Goal: Information Seeking & Learning: Learn about a topic

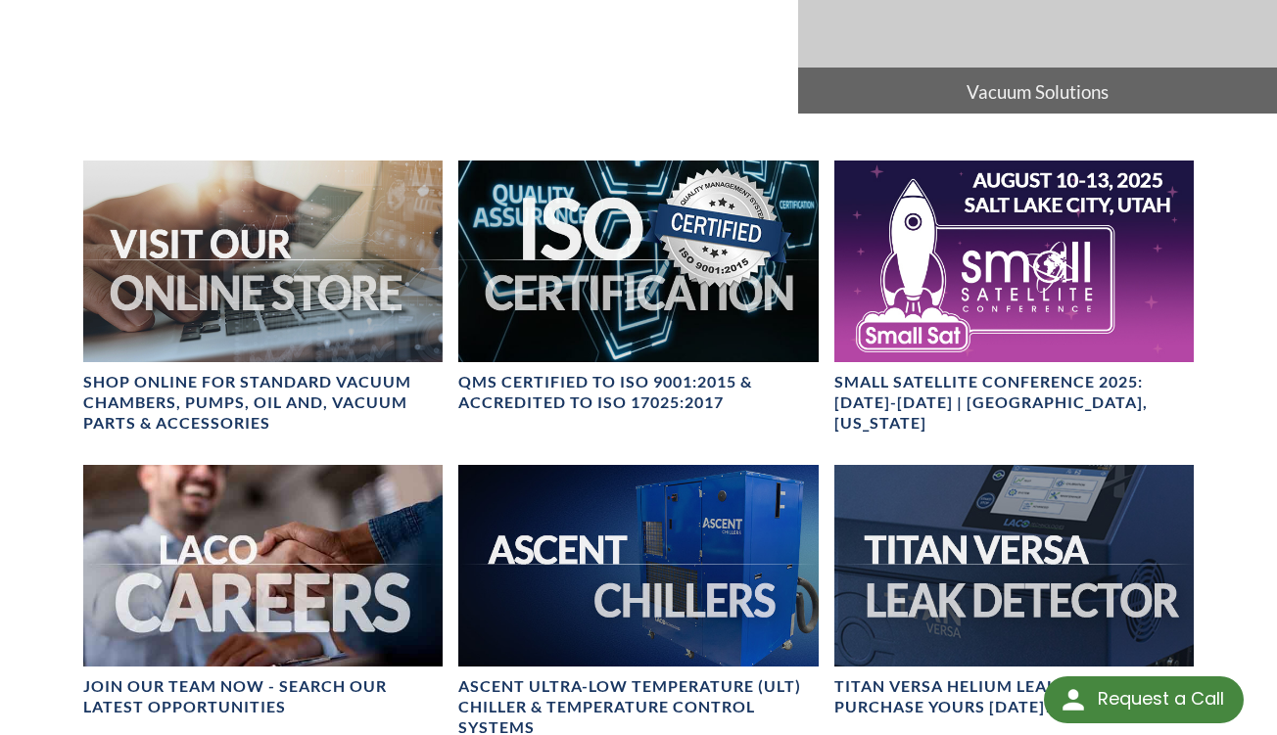
scroll to position [542, 0]
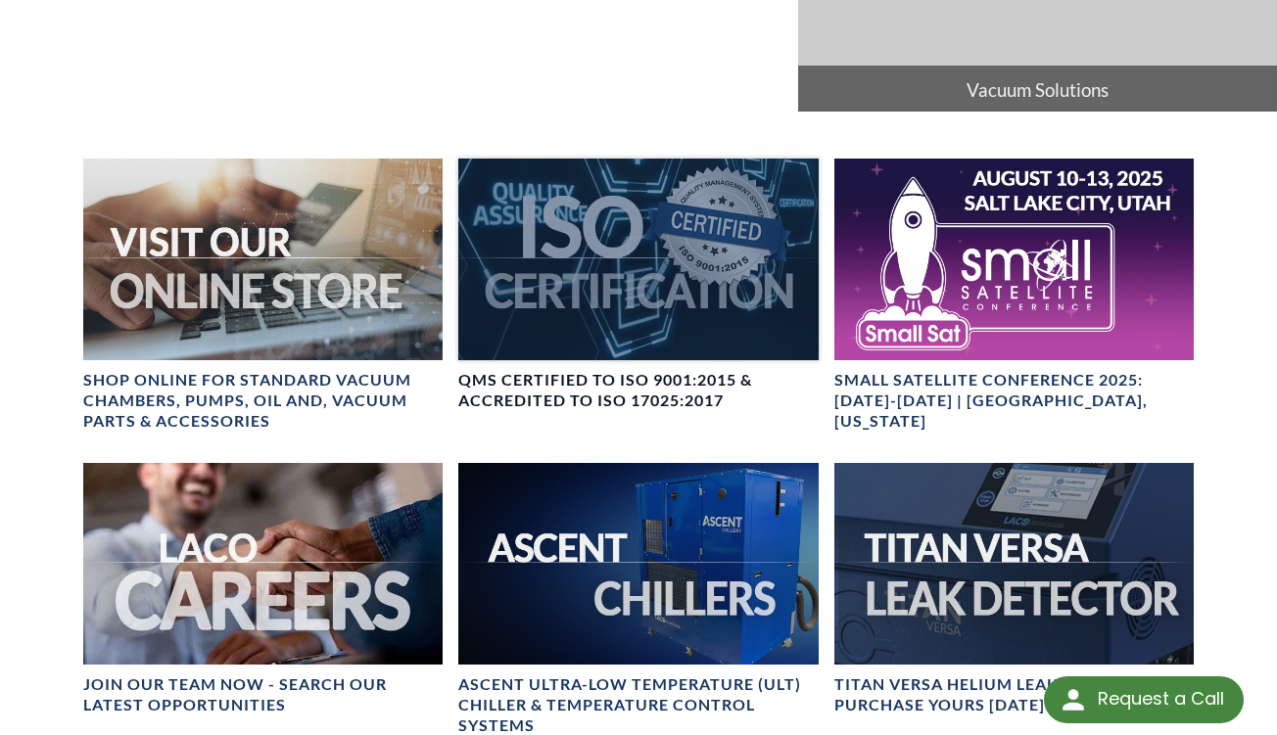
click at [609, 216] on div at bounding box center [637, 260] width 359 height 202
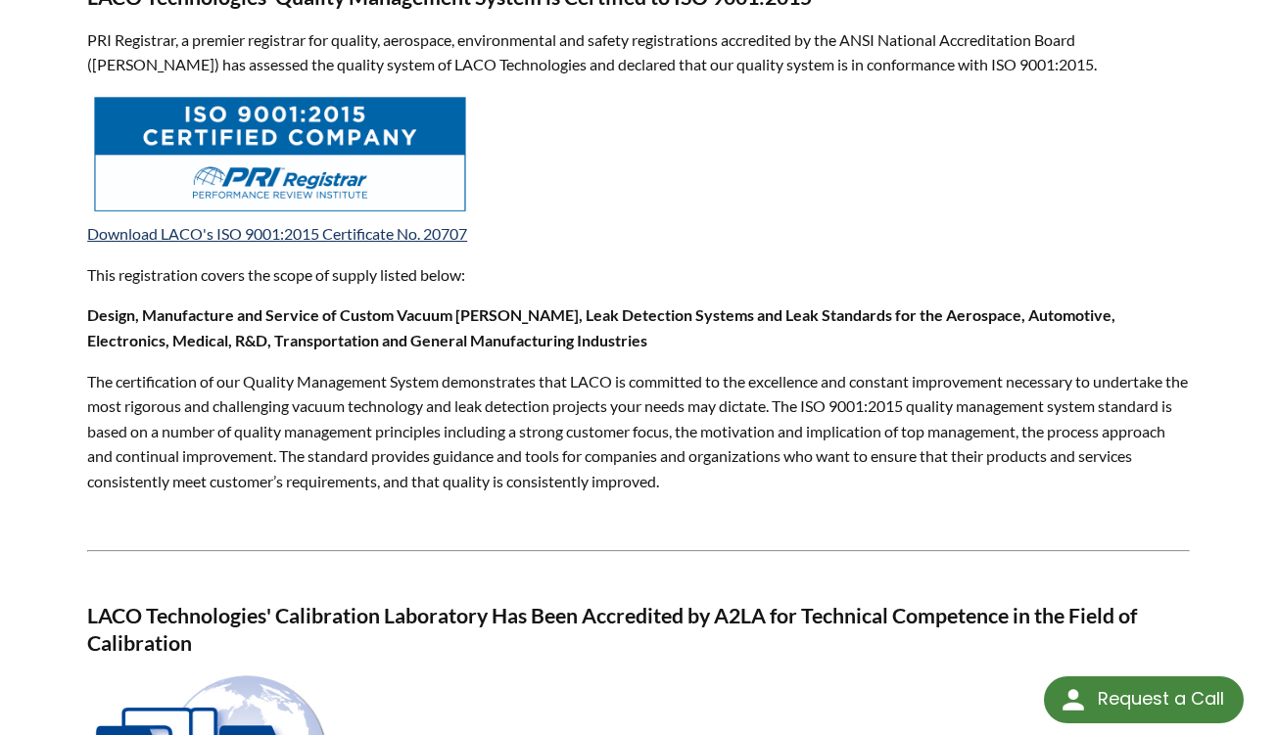
scroll to position [763, 0]
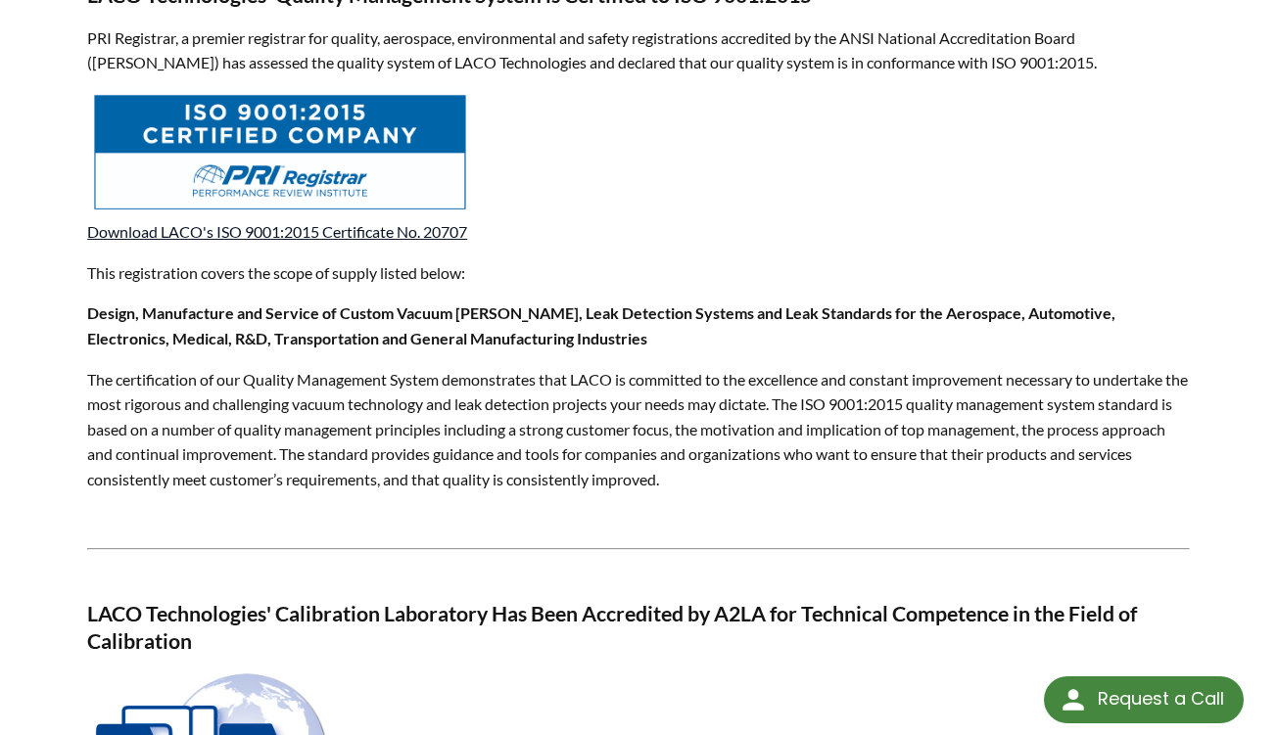
click at [381, 222] on link "Download LACO's ISO 9001:2015 Certificate No. 20707" at bounding box center [277, 231] width 380 height 19
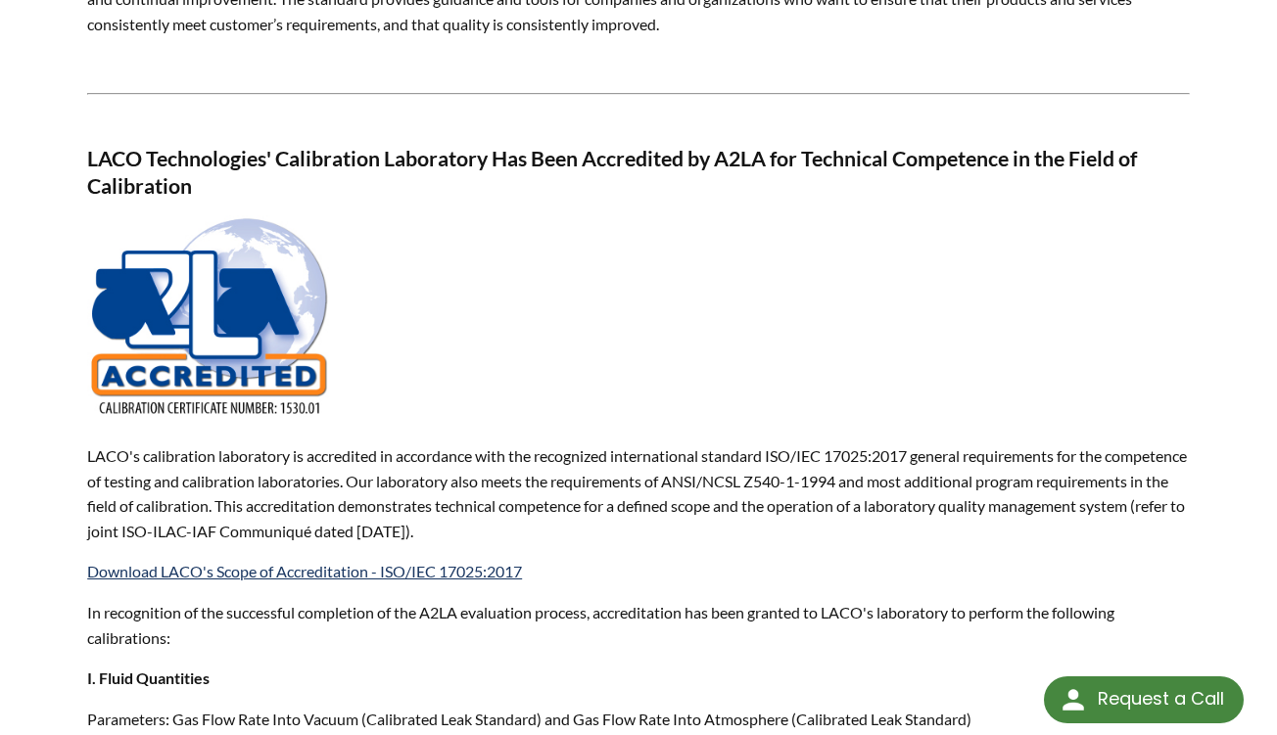
scroll to position [1221, 0]
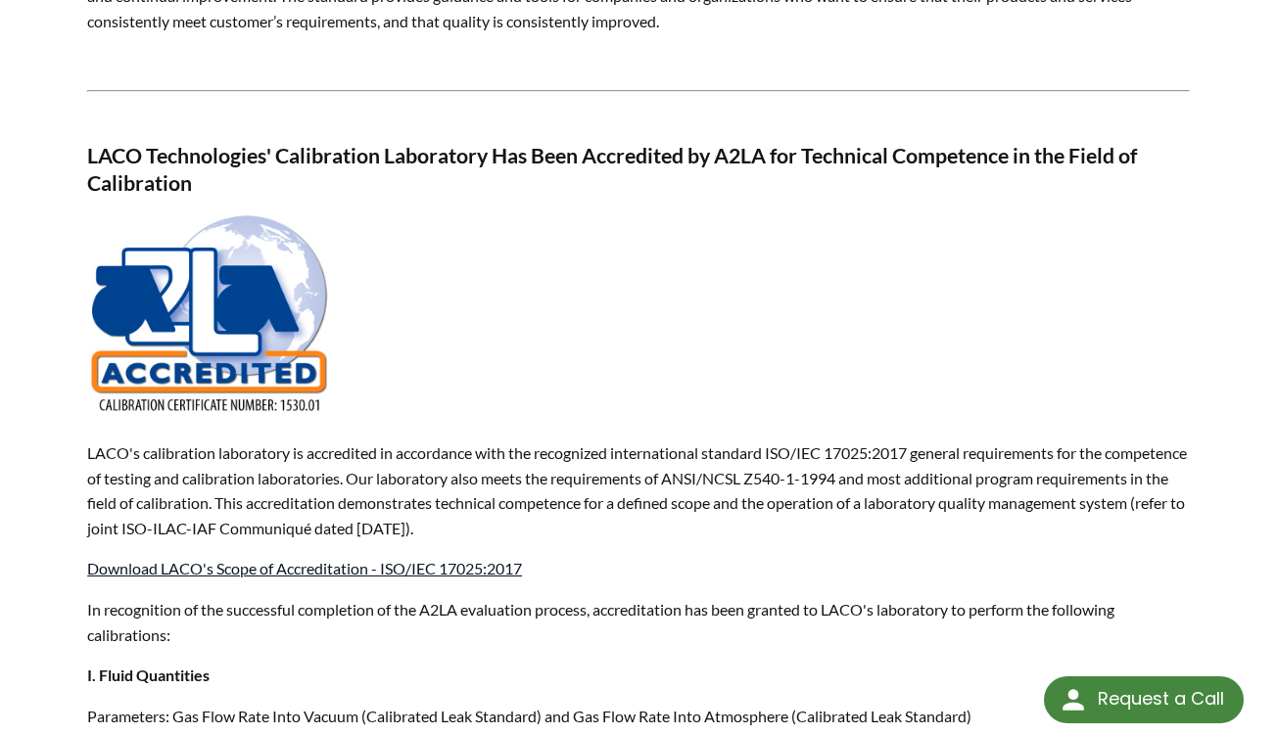
click at [444, 559] on link "Download LACO's Scope of Accreditation - ISO/IEC 17025:2017" at bounding box center [304, 568] width 435 height 19
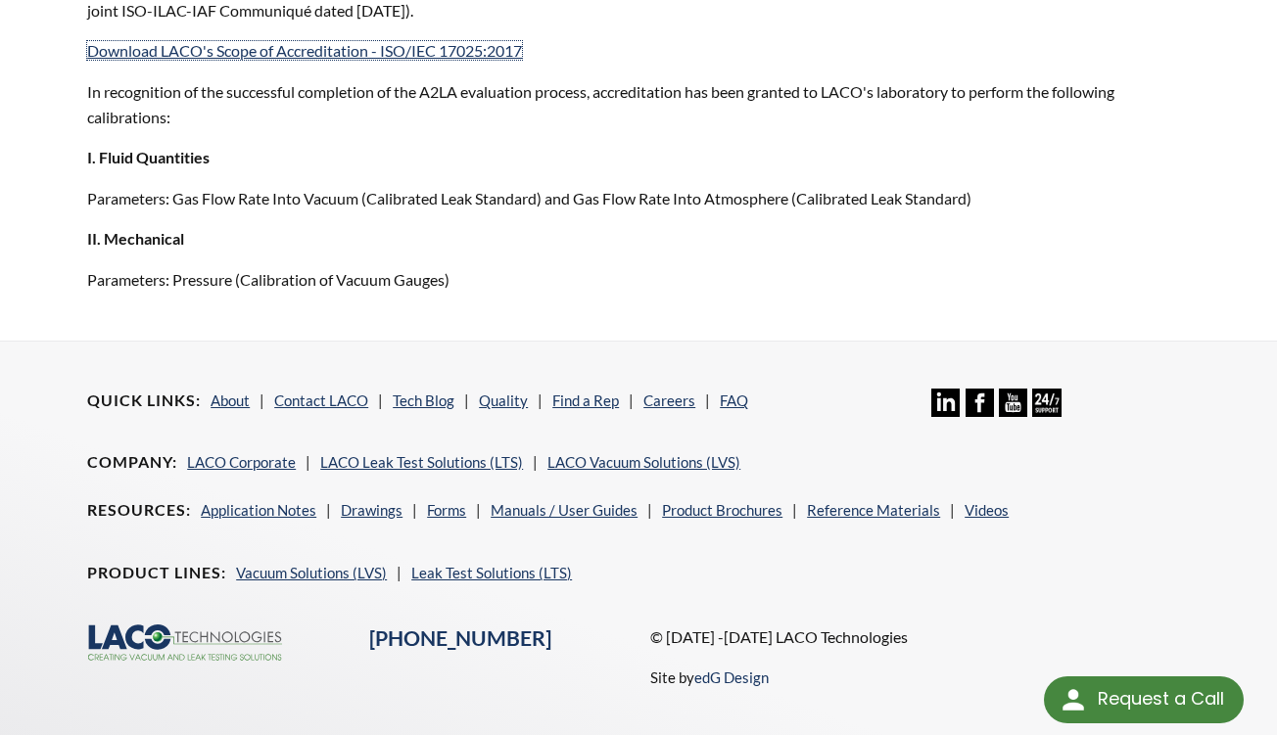
scroll to position [1748, 0]
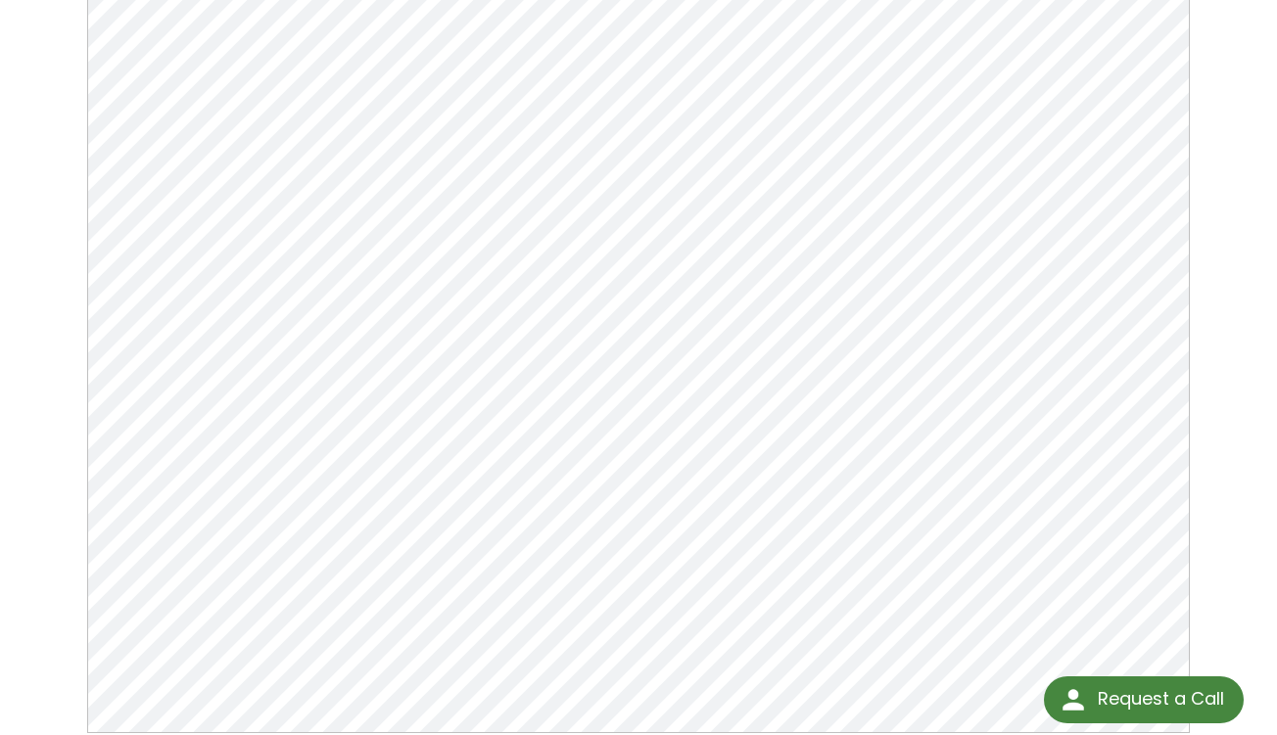
scroll to position [254, 0]
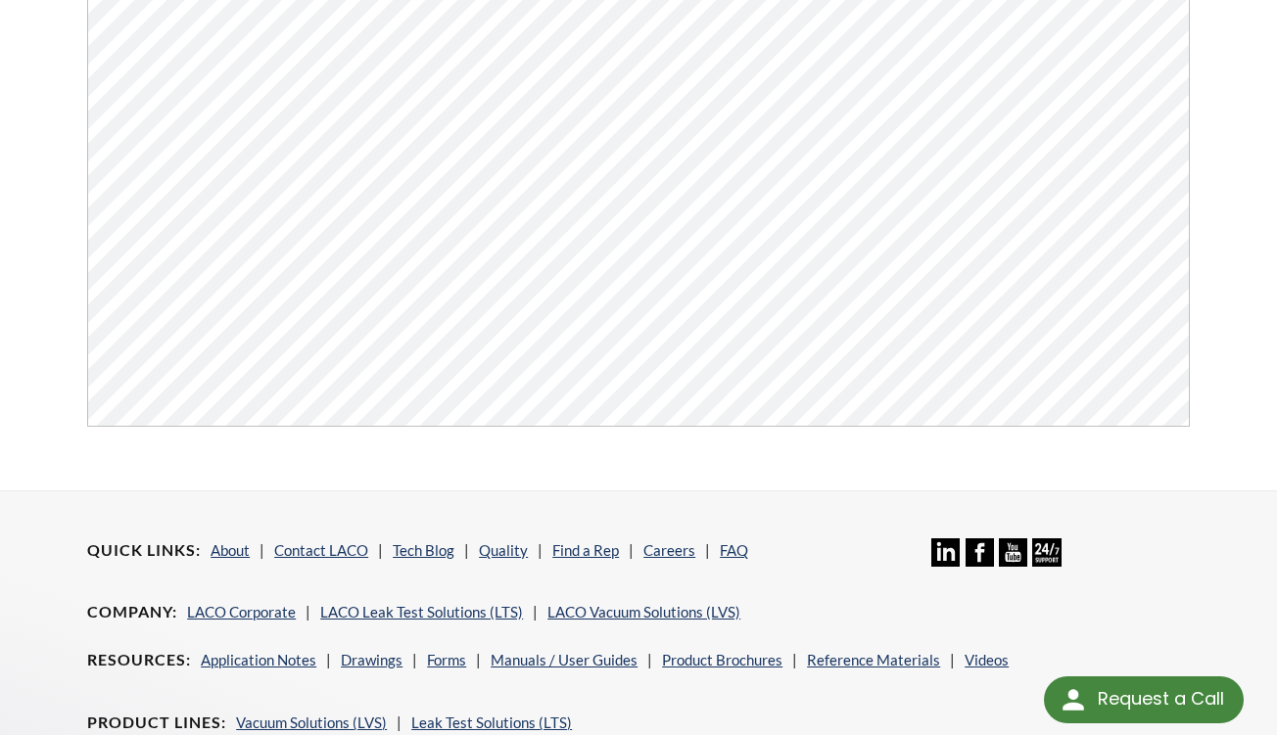
scroll to position [565, 0]
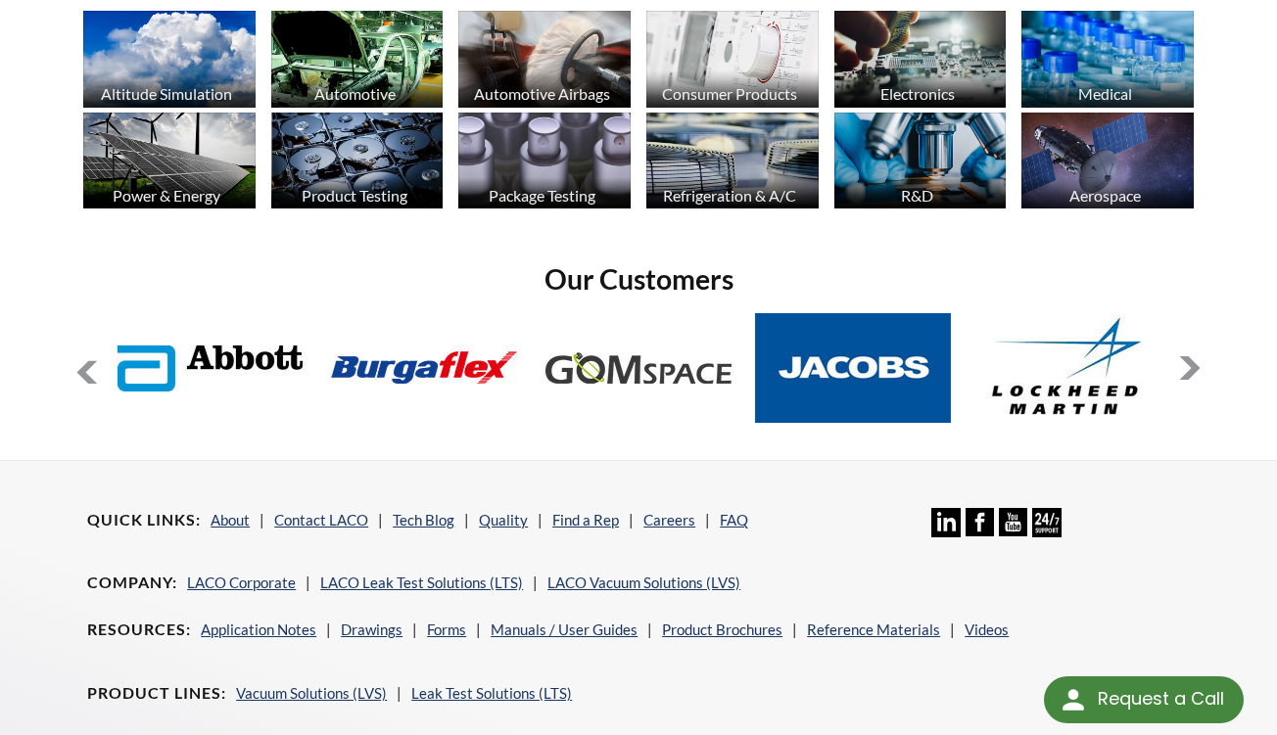
scroll to position [1398, 0]
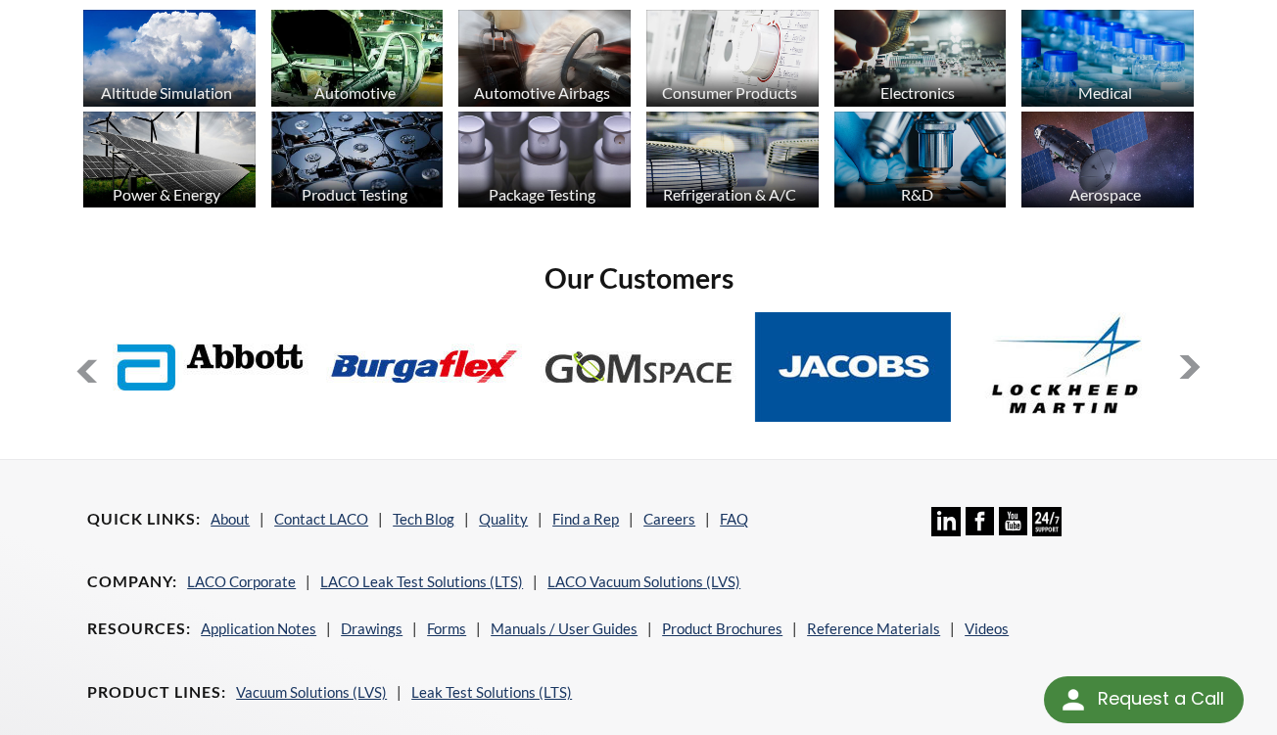
click at [1188, 356] on button at bounding box center [1190, 367] width 24 height 24
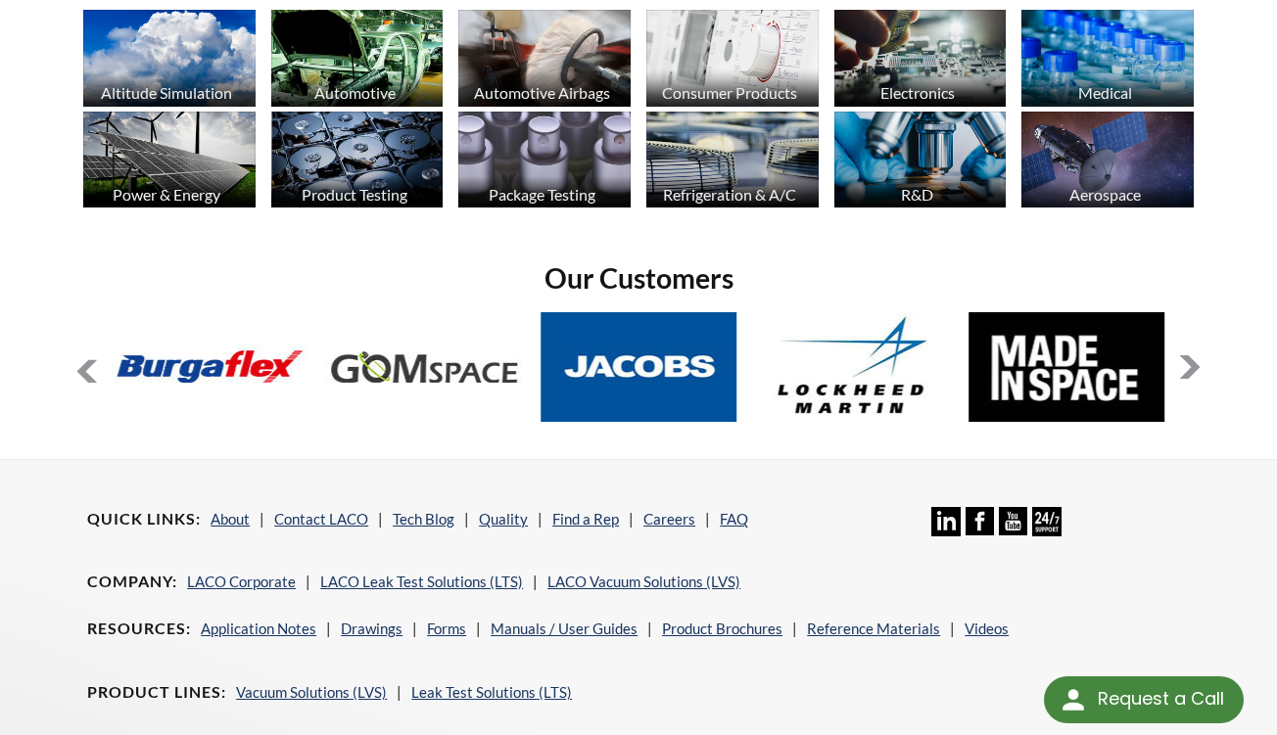
click at [1188, 356] on button at bounding box center [1190, 367] width 24 height 24
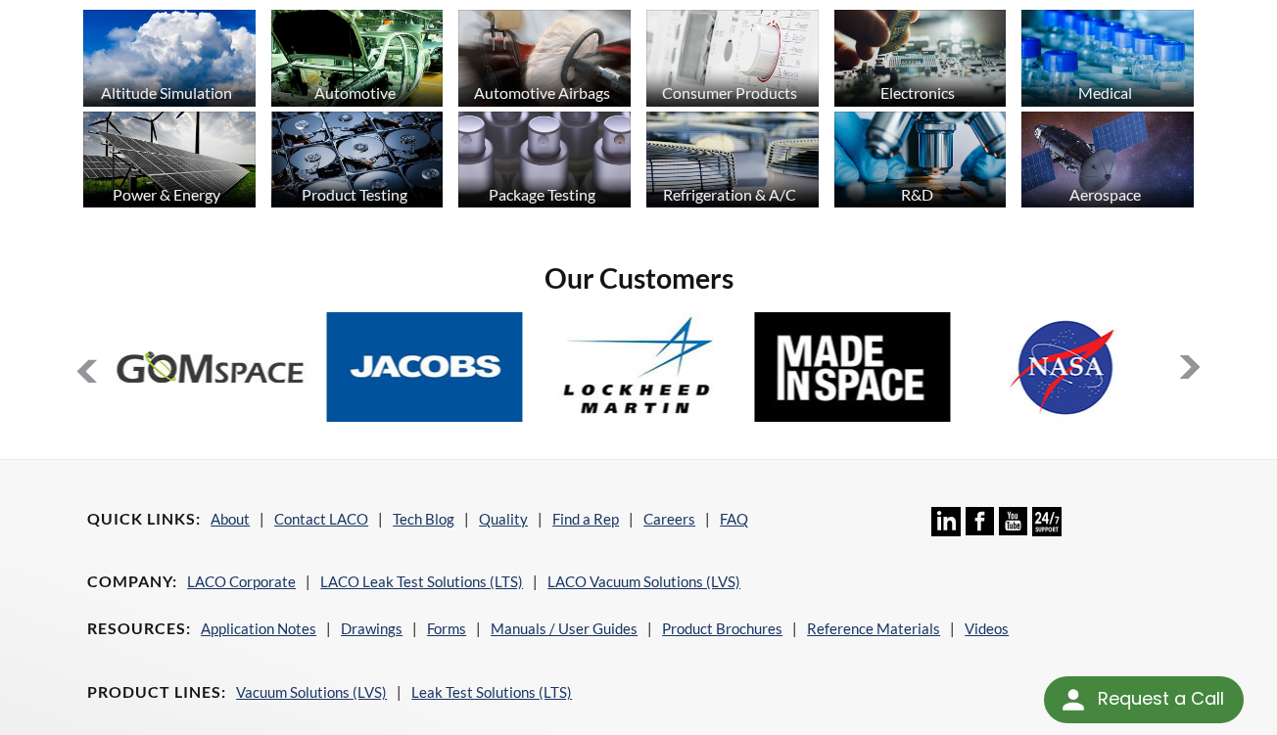
click at [1188, 356] on button at bounding box center [1190, 367] width 24 height 24
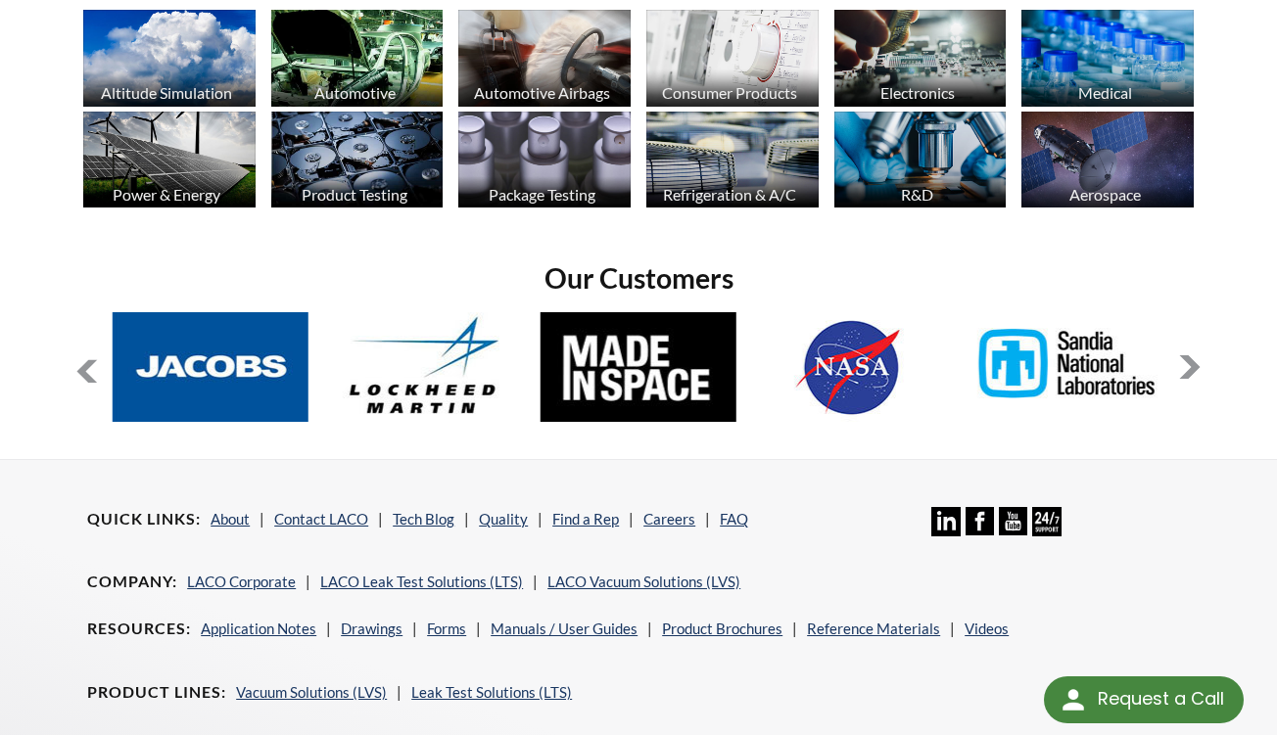
click at [1188, 356] on button at bounding box center [1190, 367] width 24 height 24
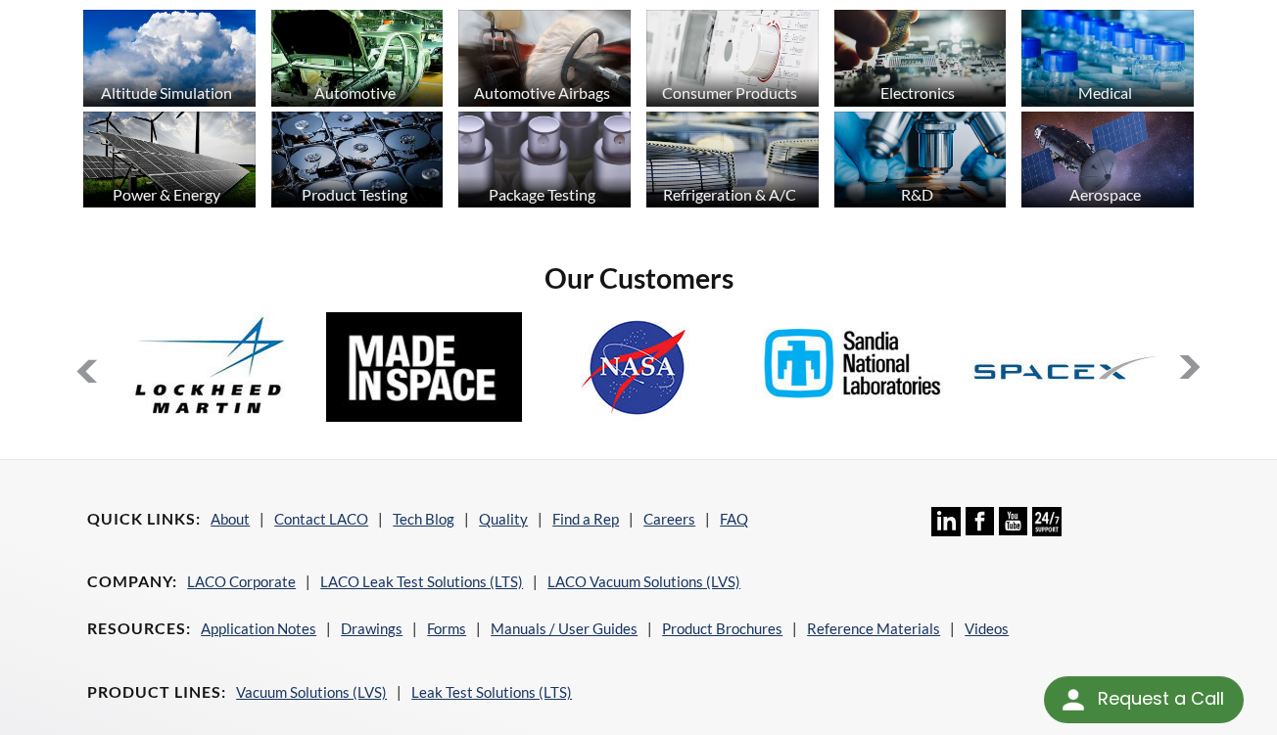
click at [1188, 356] on button at bounding box center [1190, 367] width 24 height 24
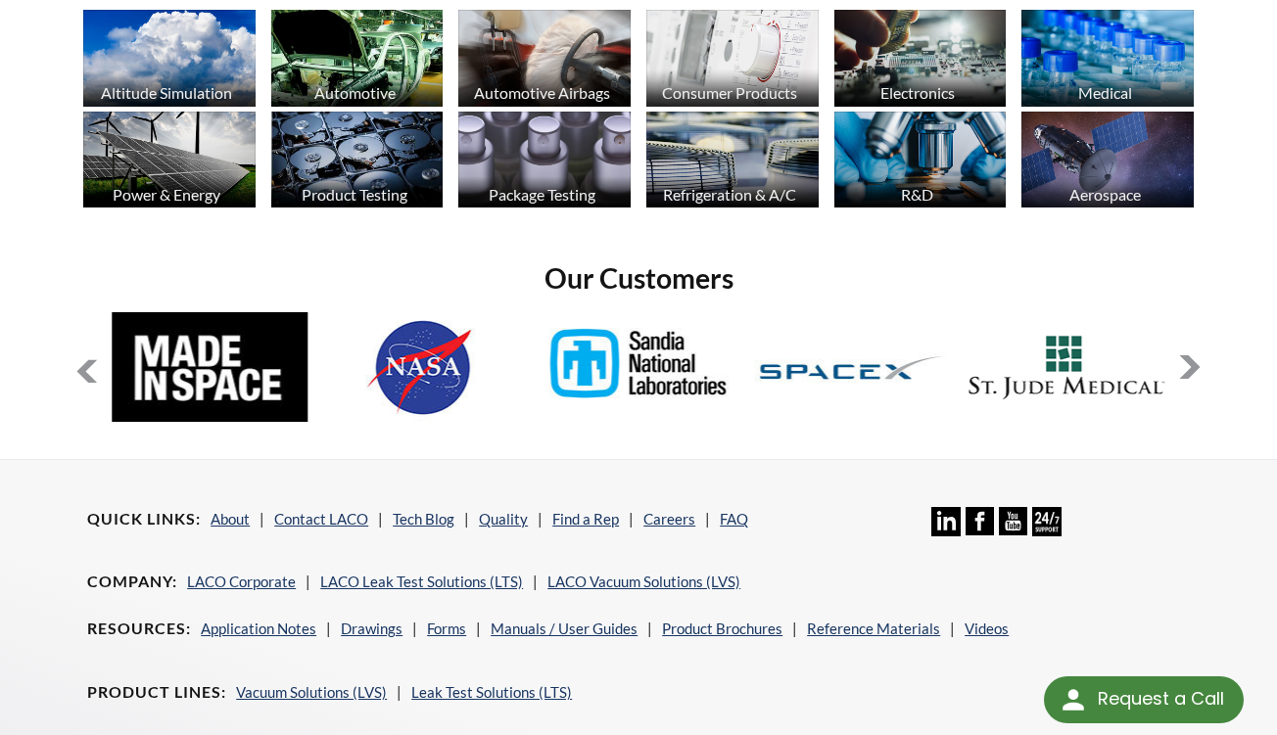
click at [1188, 356] on button at bounding box center [1190, 367] width 24 height 24
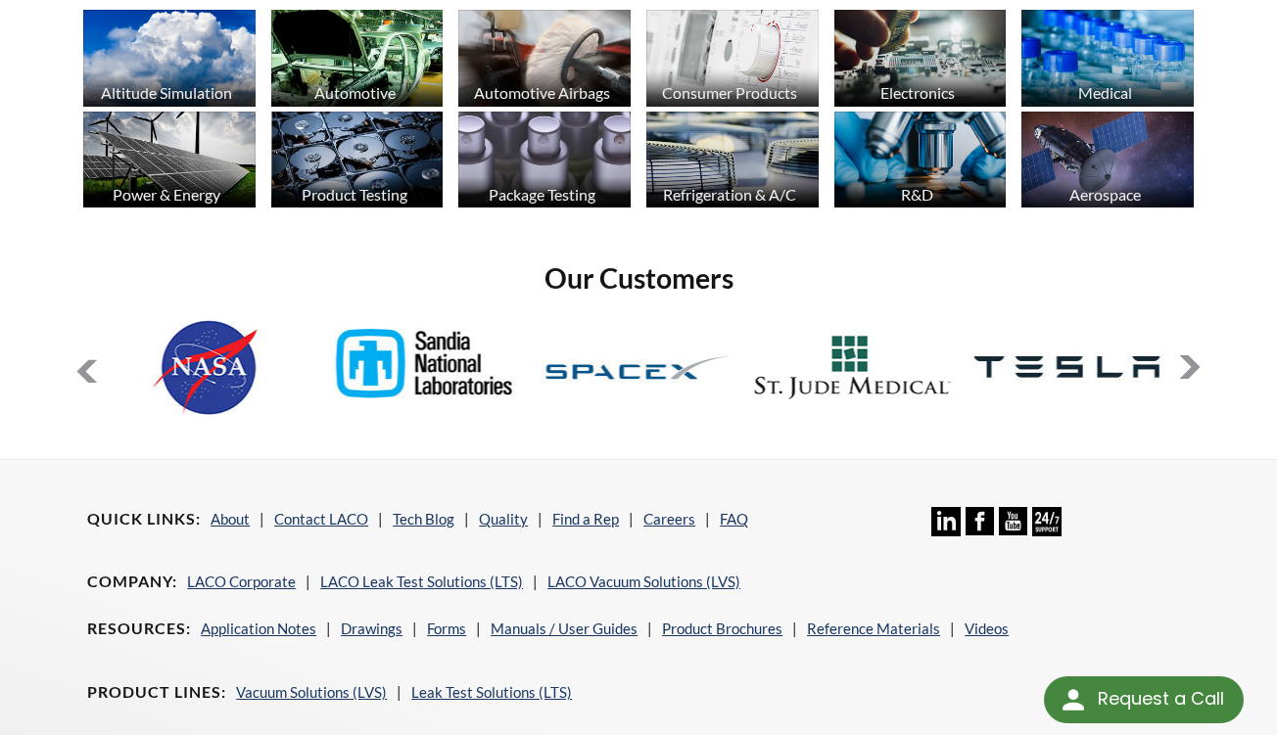
click at [1188, 356] on button at bounding box center [1190, 367] width 24 height 24
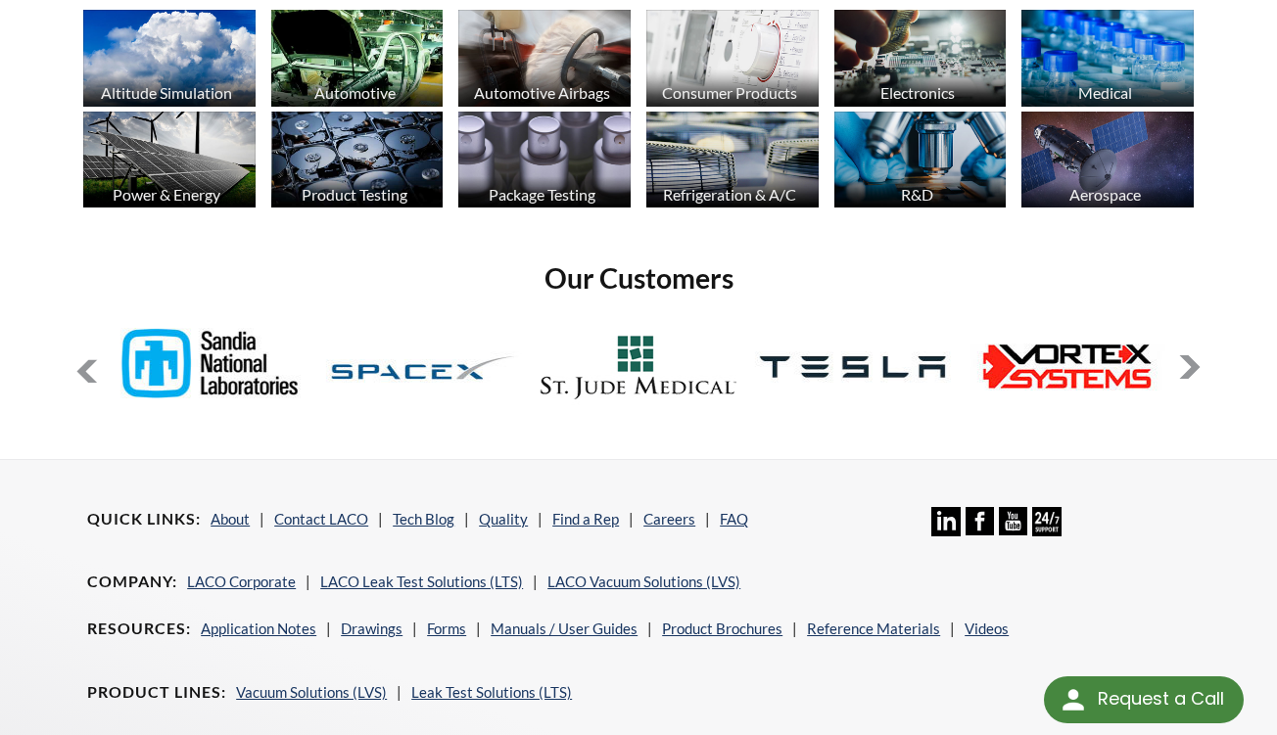
click at [1188, 356] on button at bounding box center [1190, 367] width 24 height 24
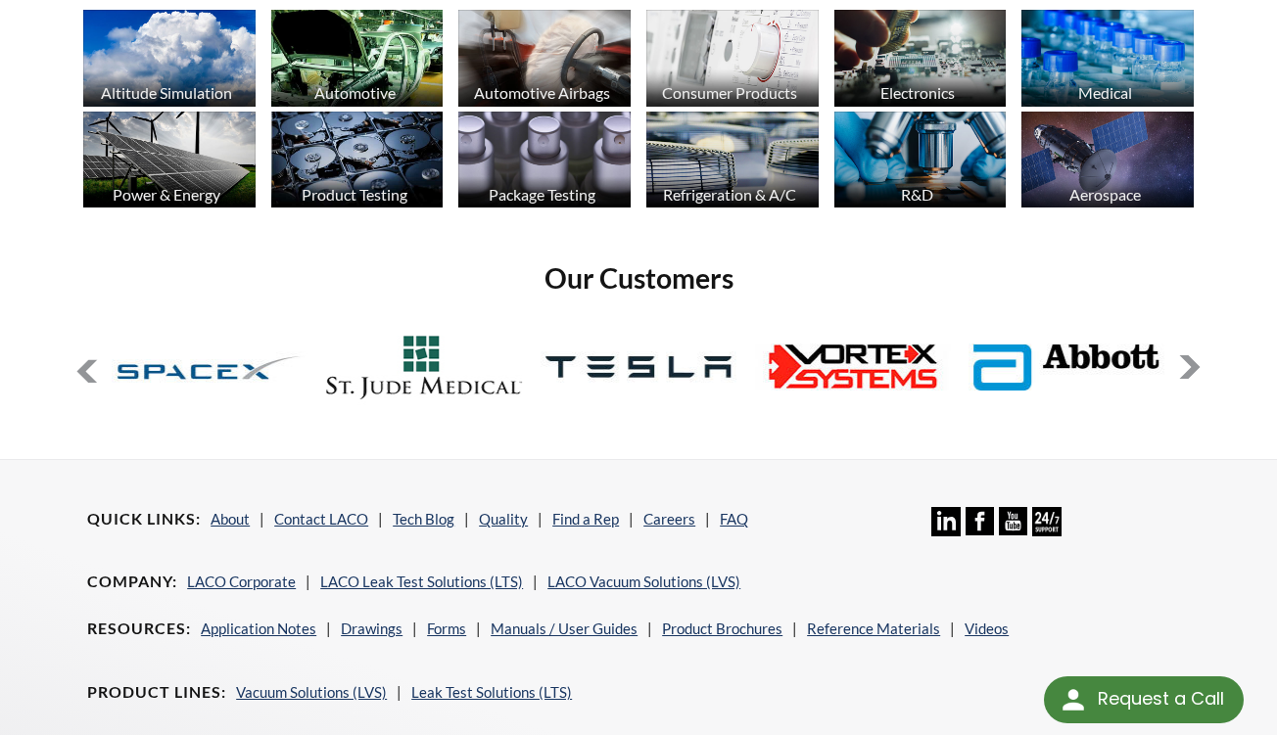
click at [1188, 356] on button at bounding box center [1190, 367] width 24 height 24
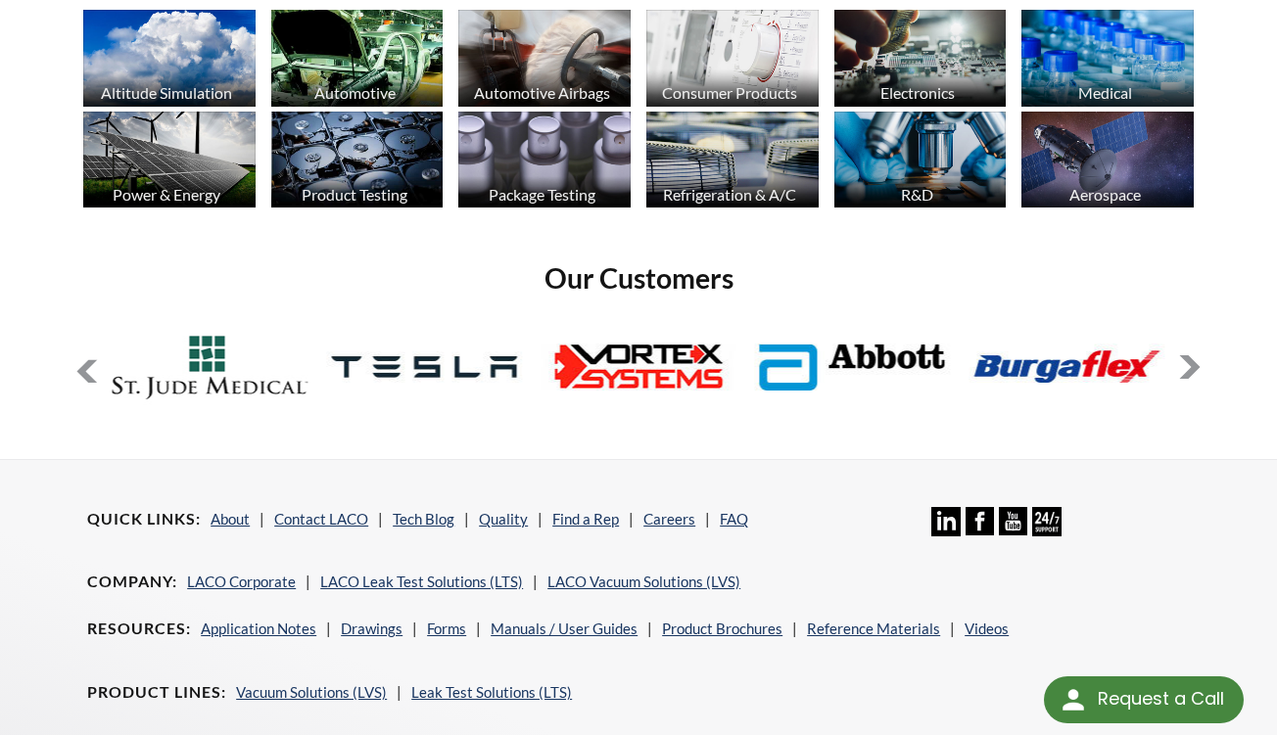
click at [1188, 356] on button at bounding box center [1190, 367] width 24 height 24
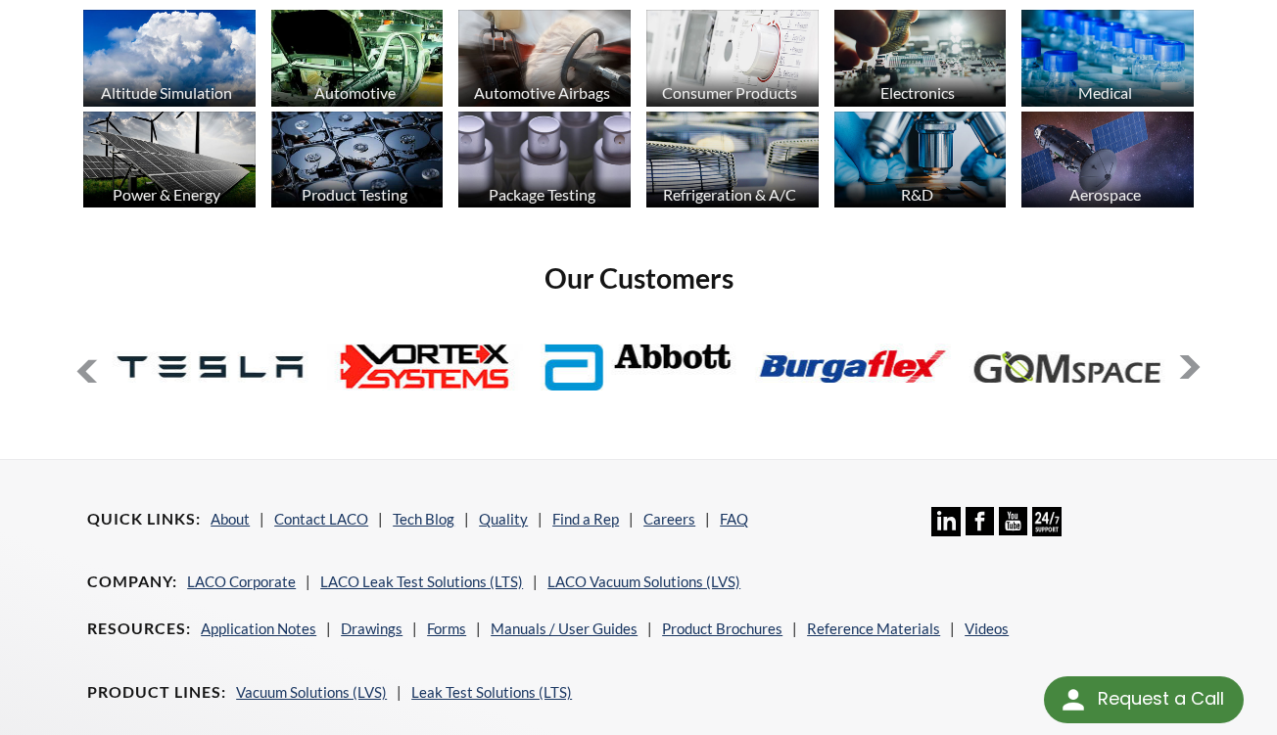
click at [1188, 356] on button at bounding box center [1190, 367] width 24 height 24
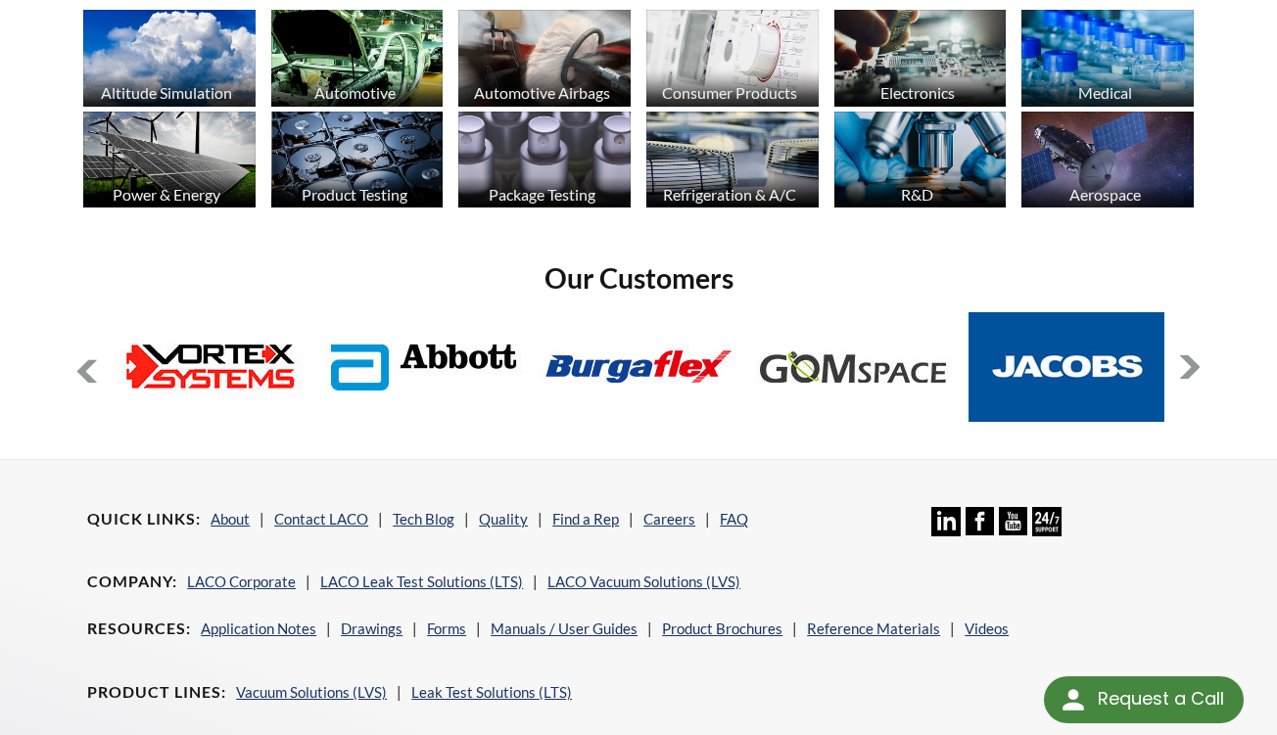
click at [1188, 356] on button at bounding box center [1190, 367] width 24 height 24
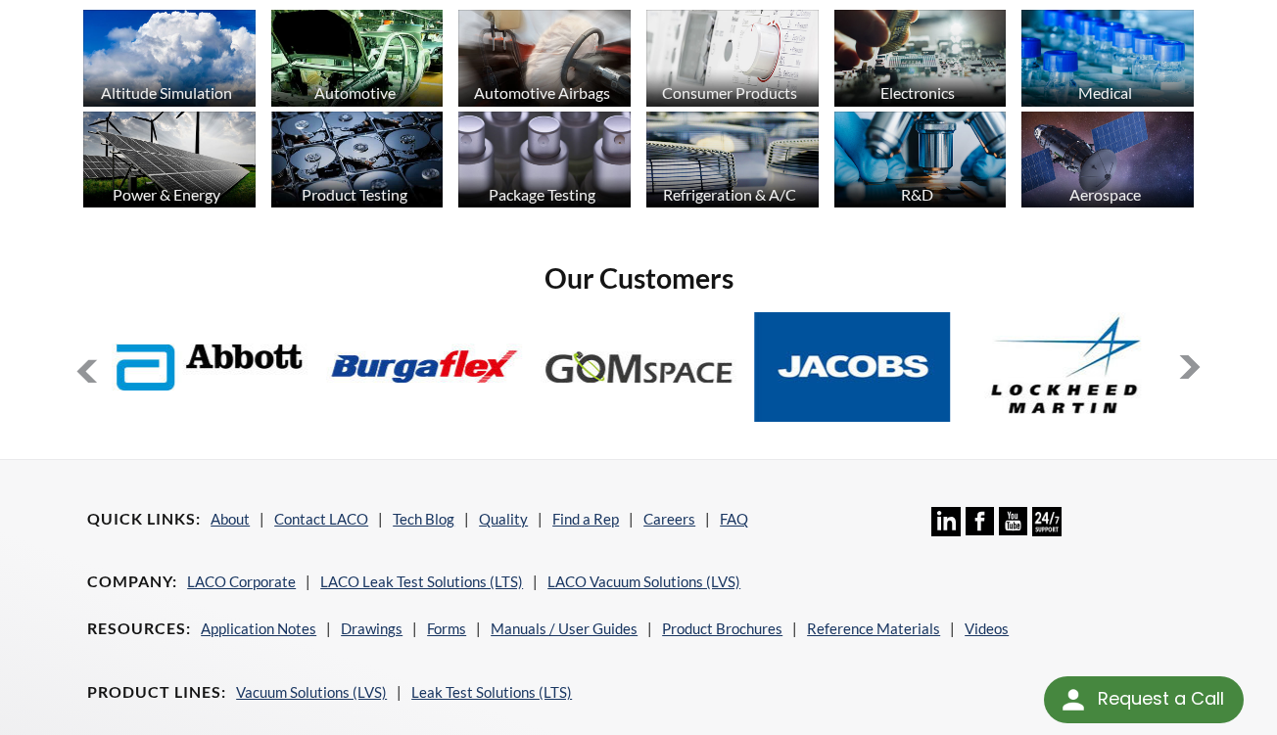
click at [1188, 356] on button at bounding box center [1190, 367] width 24 height 24
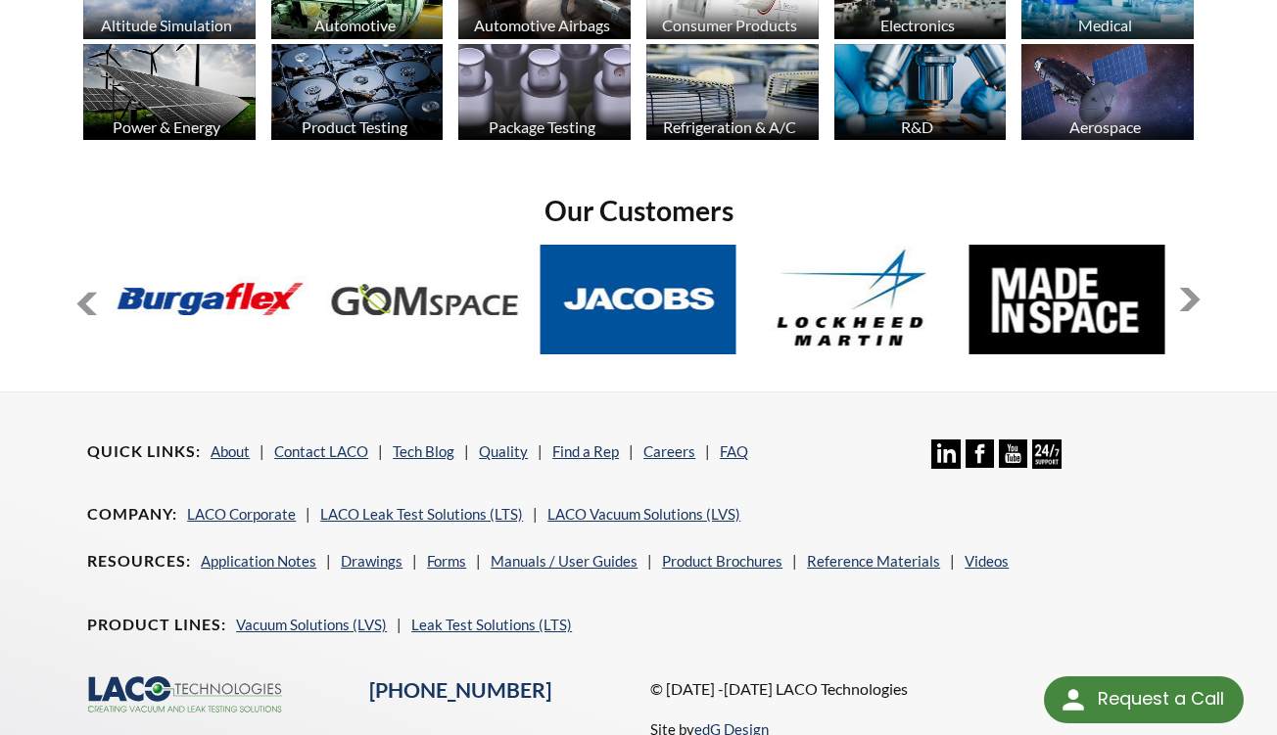
scroll to position [1553, 0]
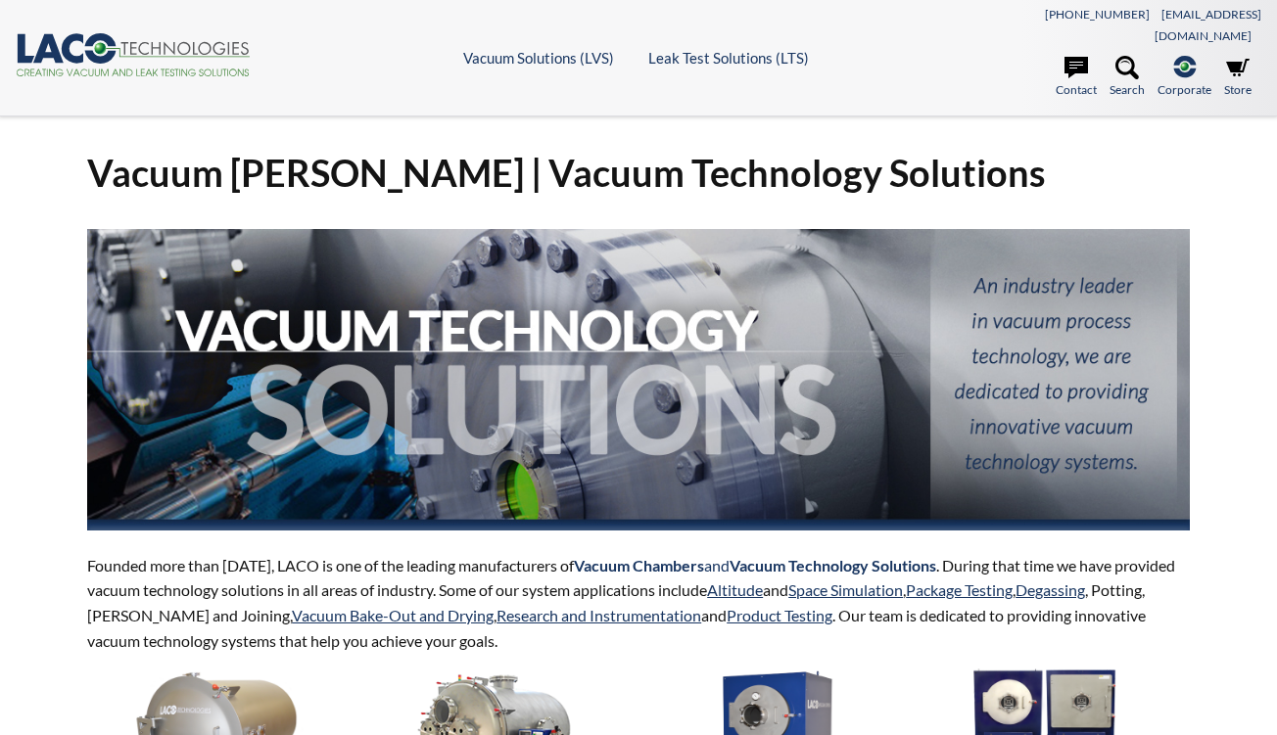
select select "Widget Language Translate"
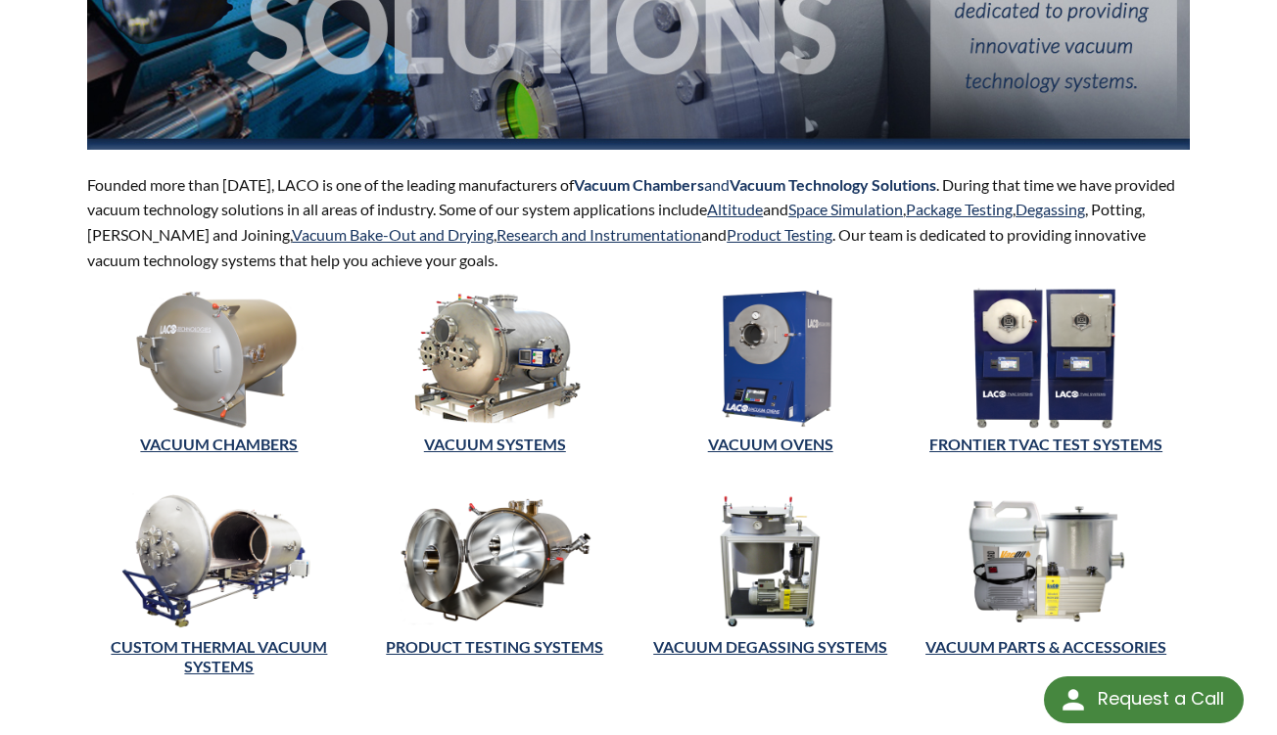
scroll to position [389, 0]
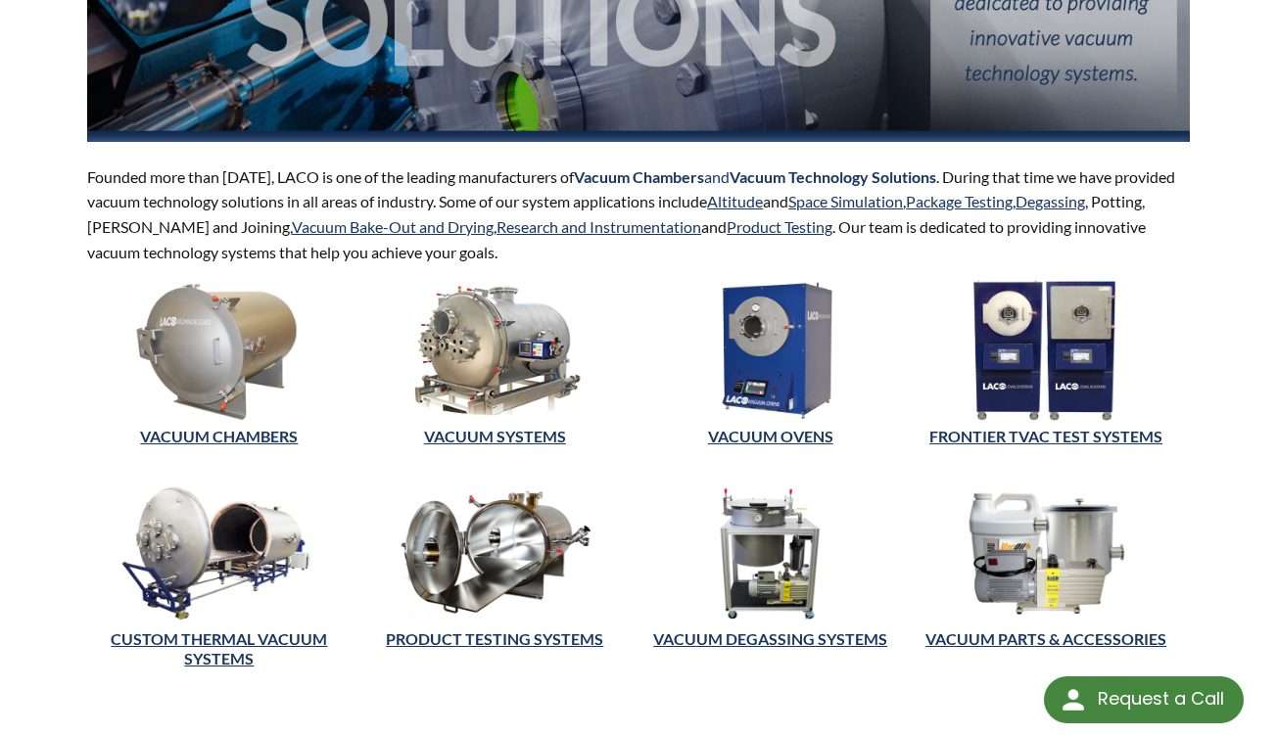
click at [209, 531] on img at bounding box center [218, 553] width 263 height 141
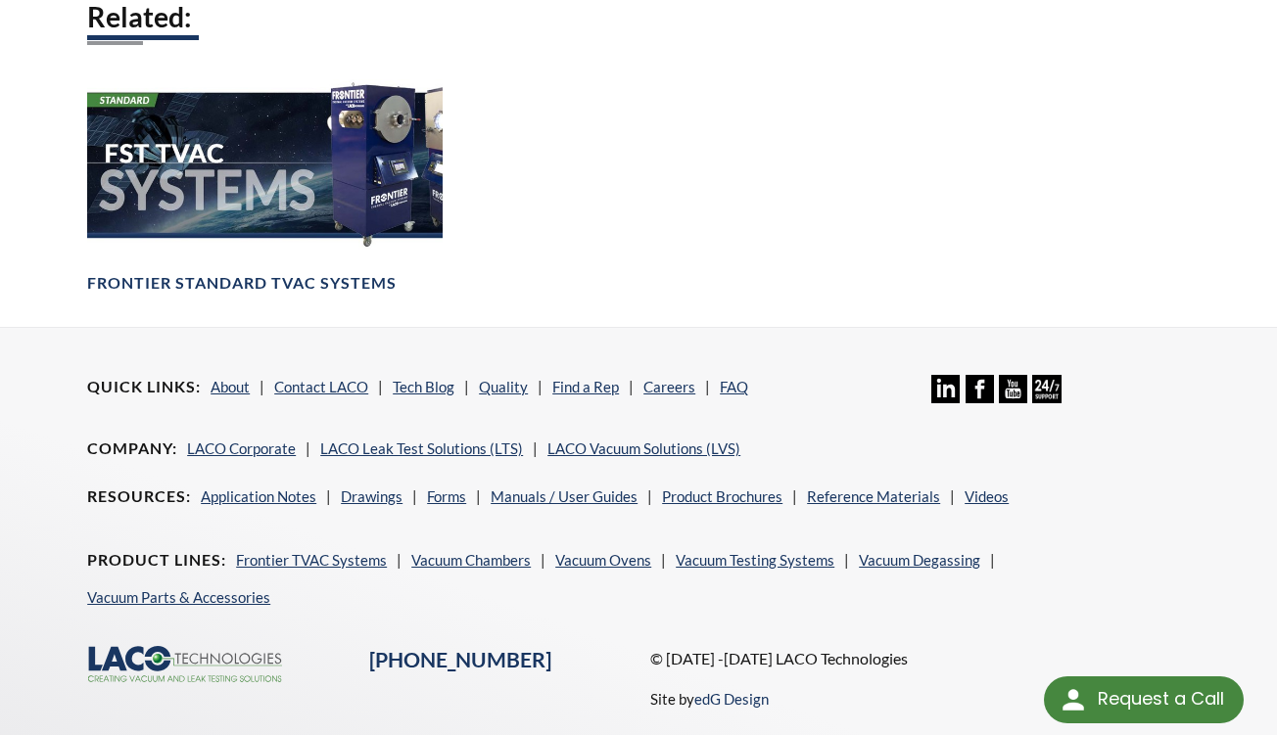
scroll to position [2356, 0]
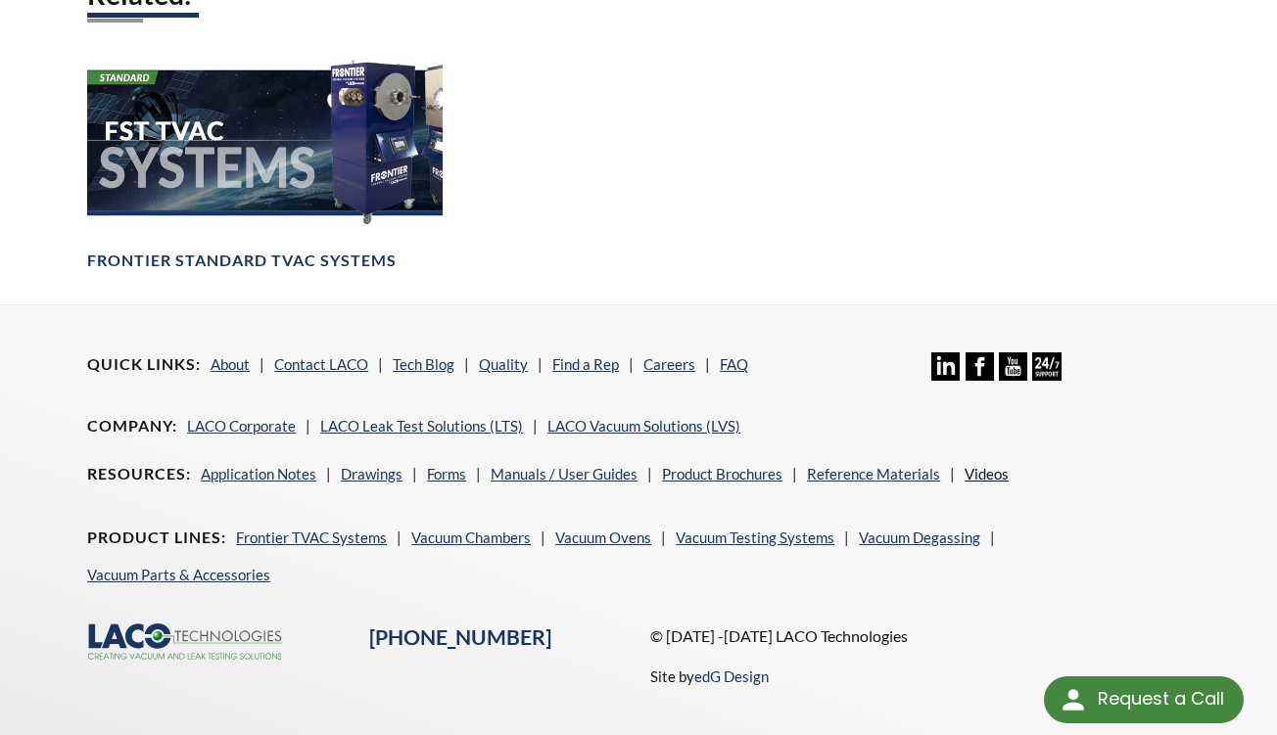
click at [984, 465] on link "Videos" at bounding box center [987, 474] width 44 height 18
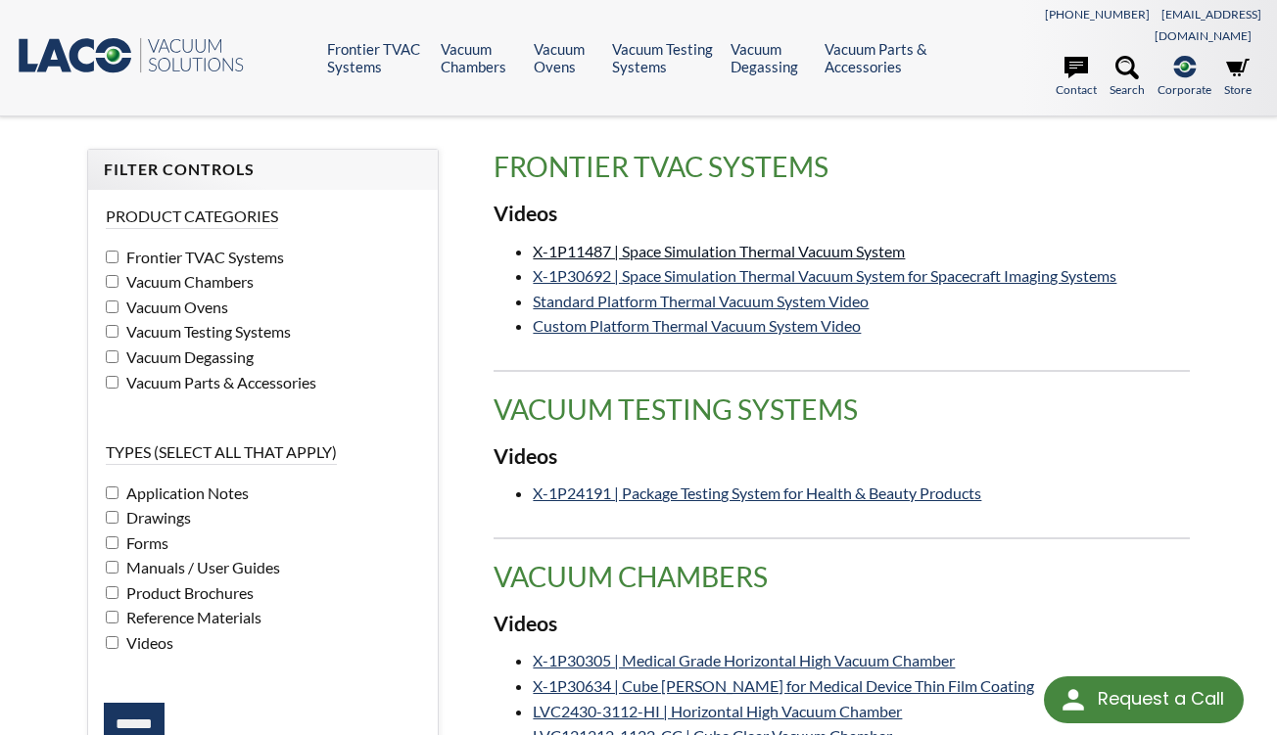
click at [688, 242] on link "X-1P11487 | Space Simulation Thermal Vacuum System" at bounding box center [719, 251] width 372 height 19
click at [694, 266] on link "X-1P30692 | Space Simulation Thermal Vacuum System for Spacecraft Imaging Syste…" at bounding box center [825, 275] width 584 height 19
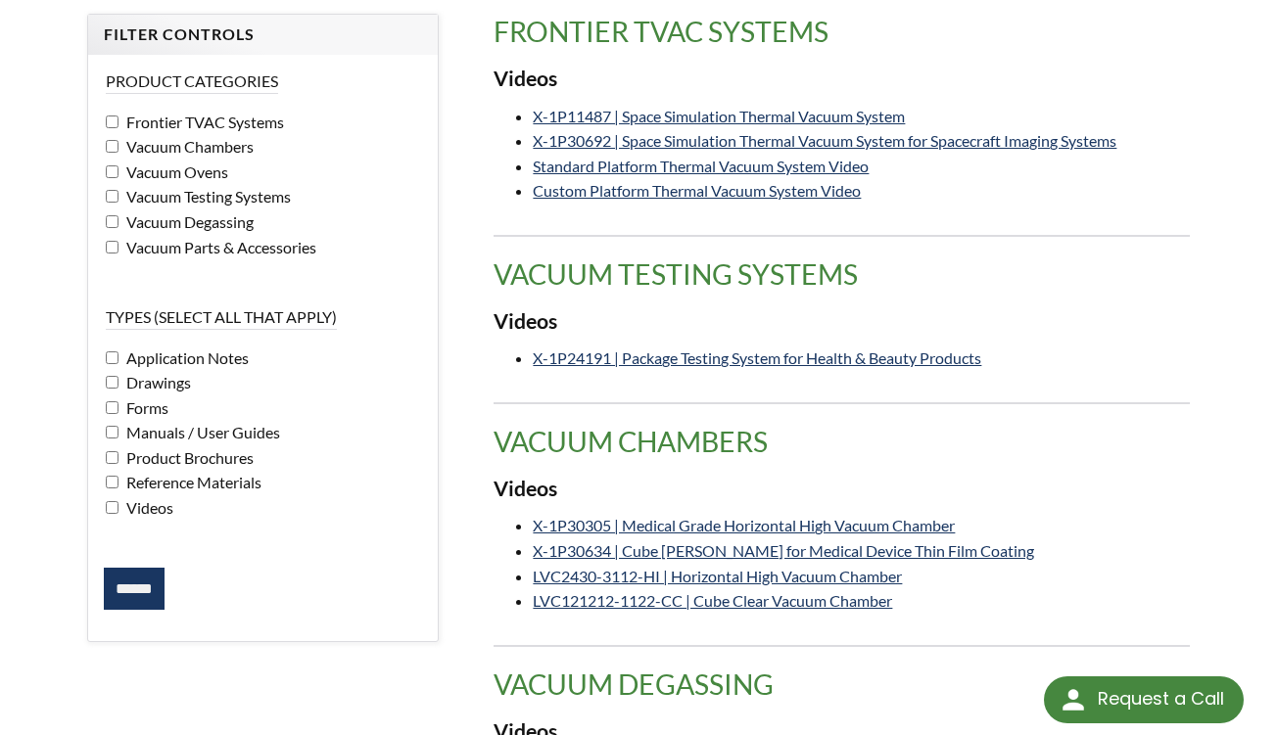
scroll to position [142, 0]
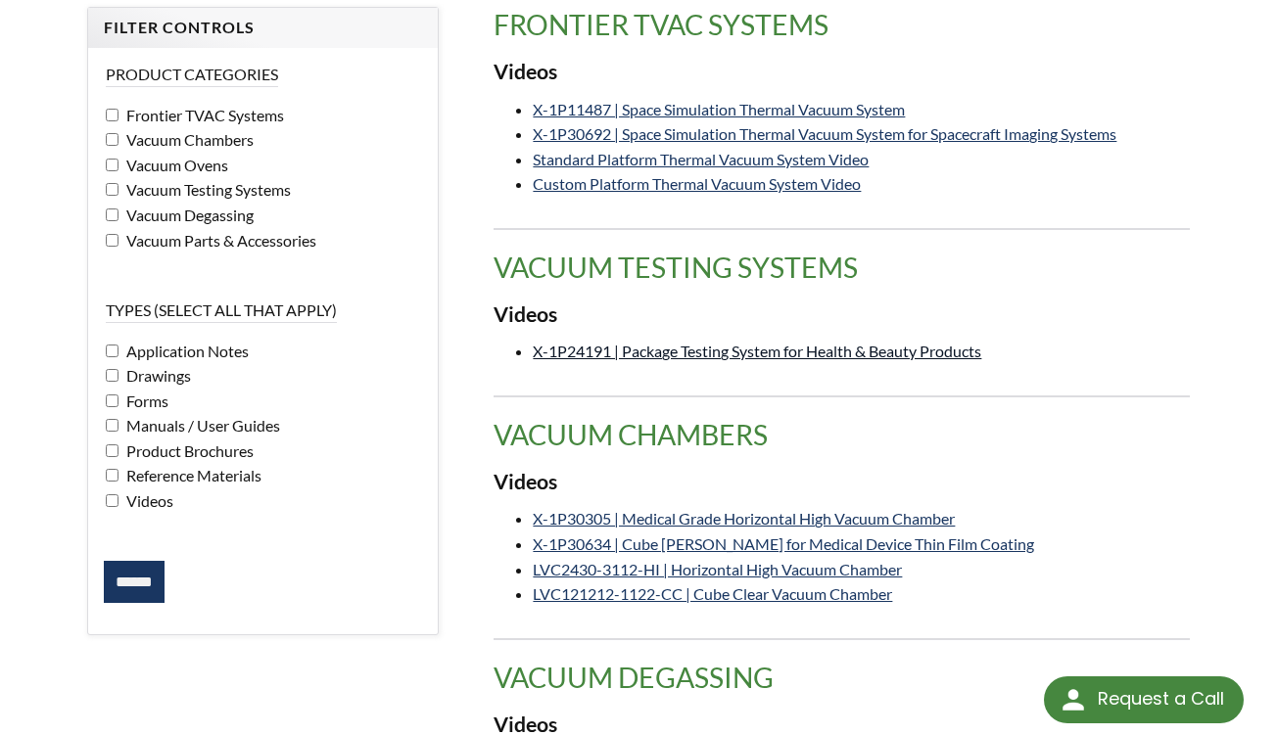
click at [877, 342] on link "X-1P24191 | Package Testing System for Health & Beauty Products" at bounding box center [757, 351] width 448 height 19
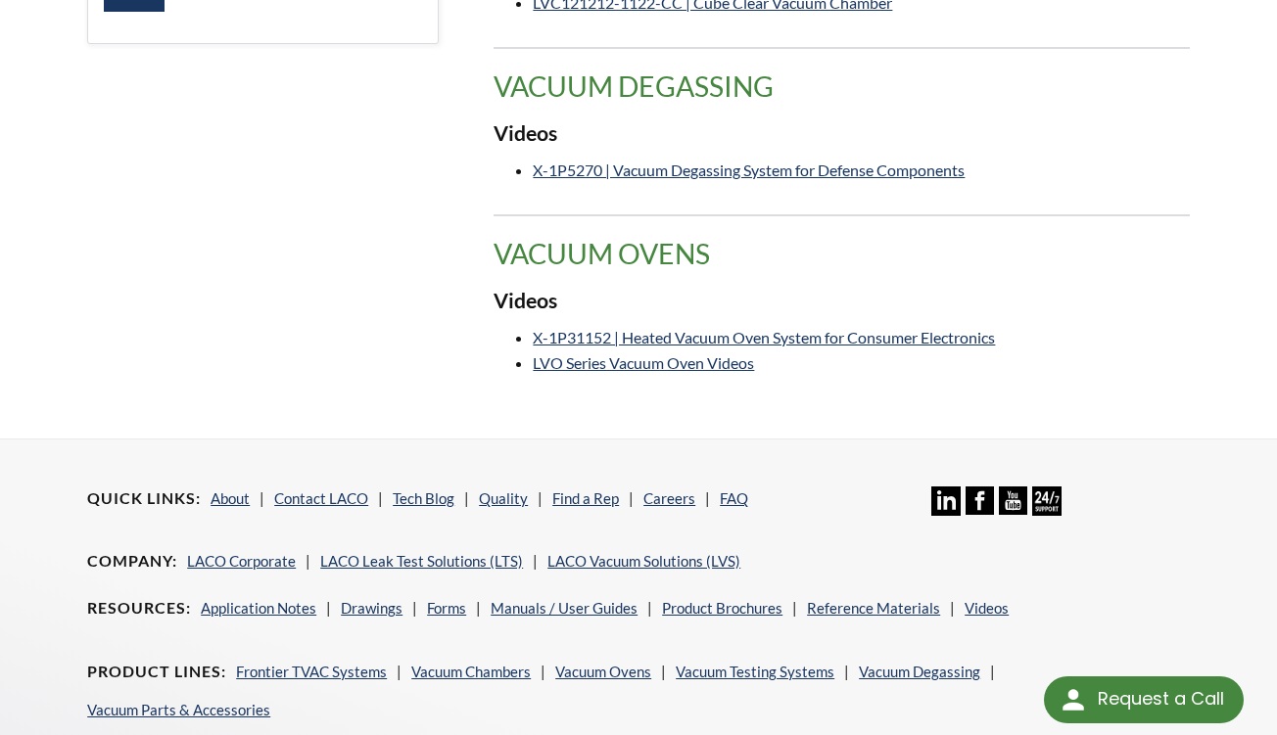
scroll to position [739, 0]
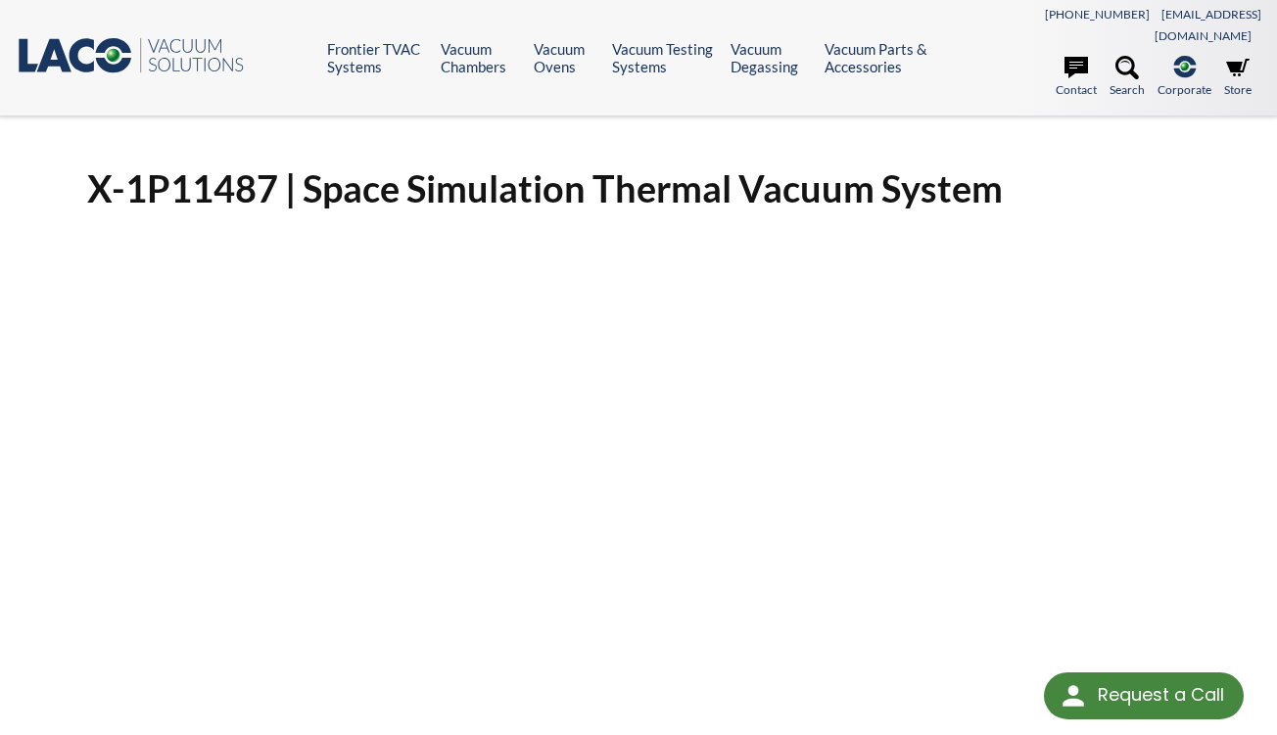
select select "Widget Language Translate"
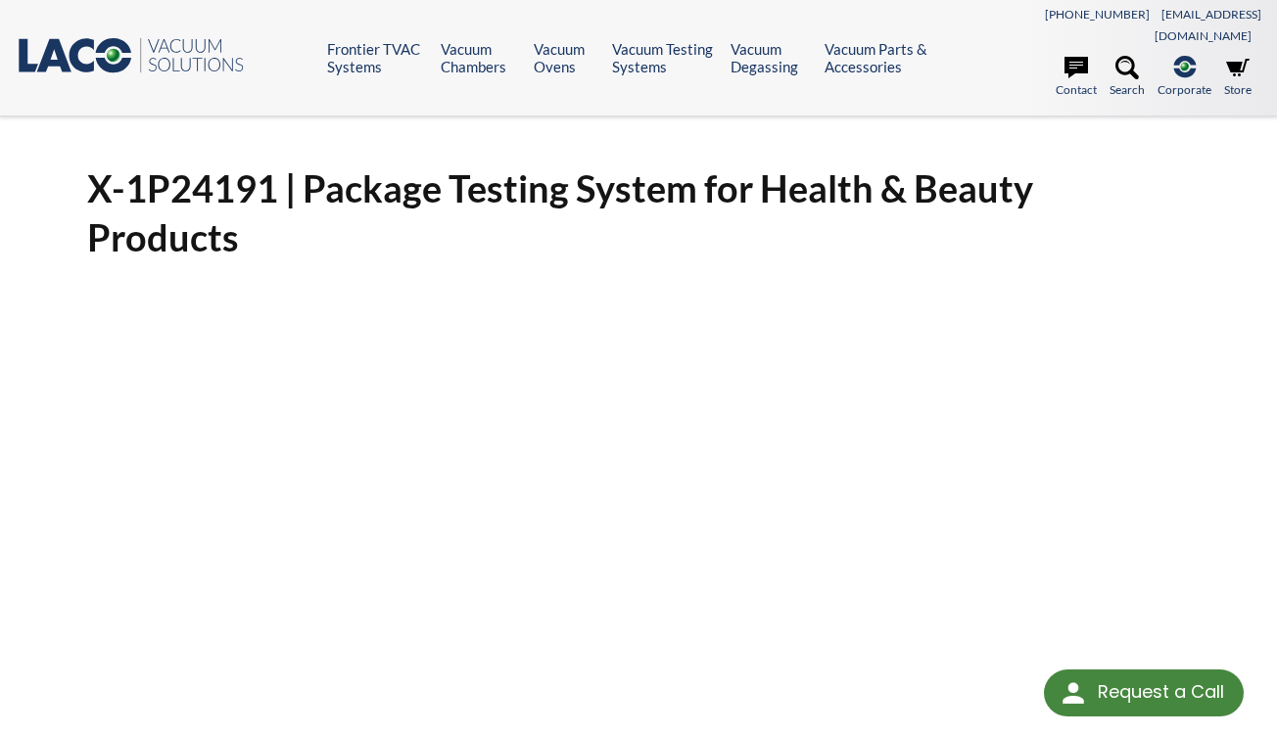
select select "Widget Language Translate"
